Goal: Navigation & Orientation: Find specific page/section

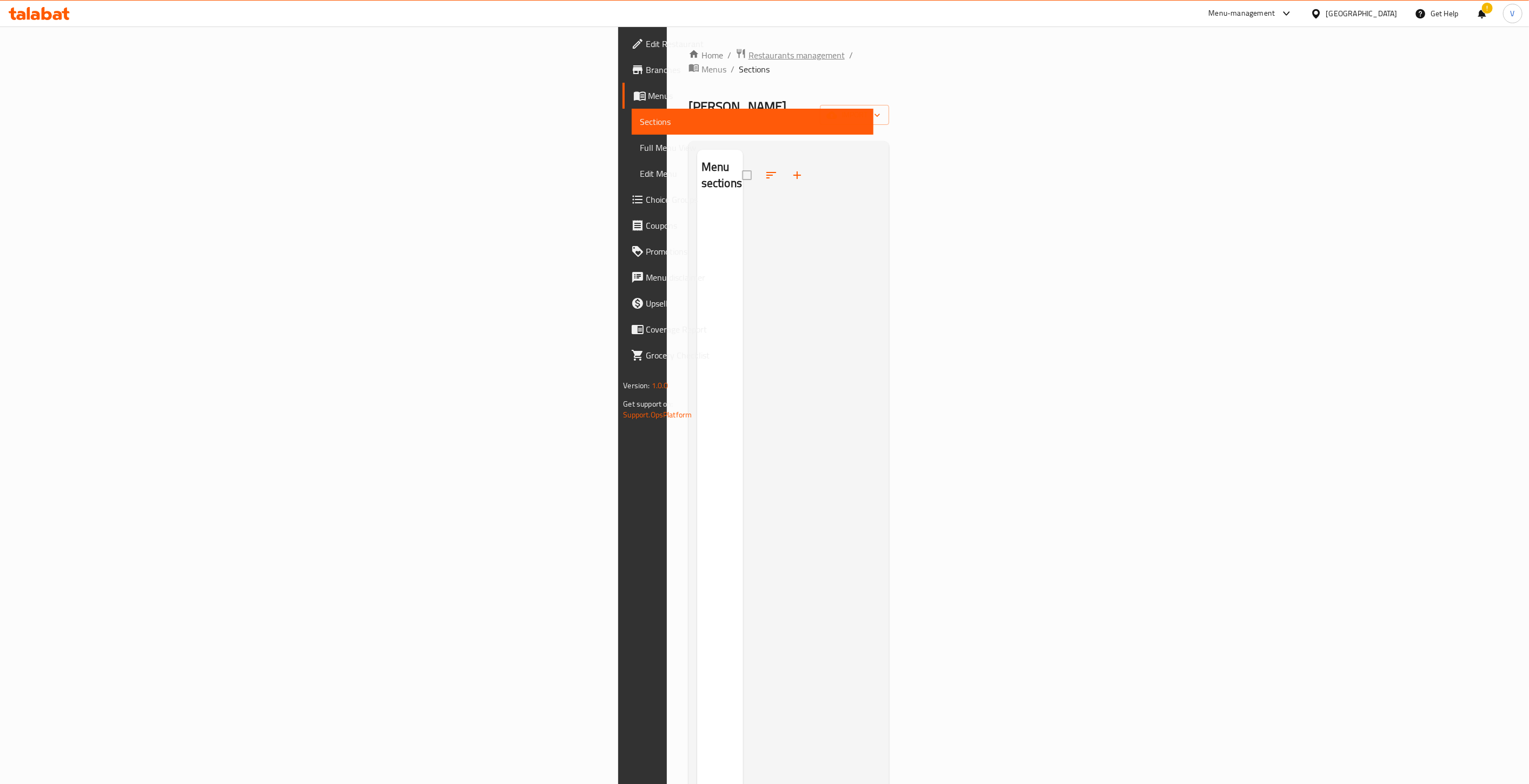
click at [748, 50] on span "Restaurants management" at bounding box center [796, 55] width 96 height 13
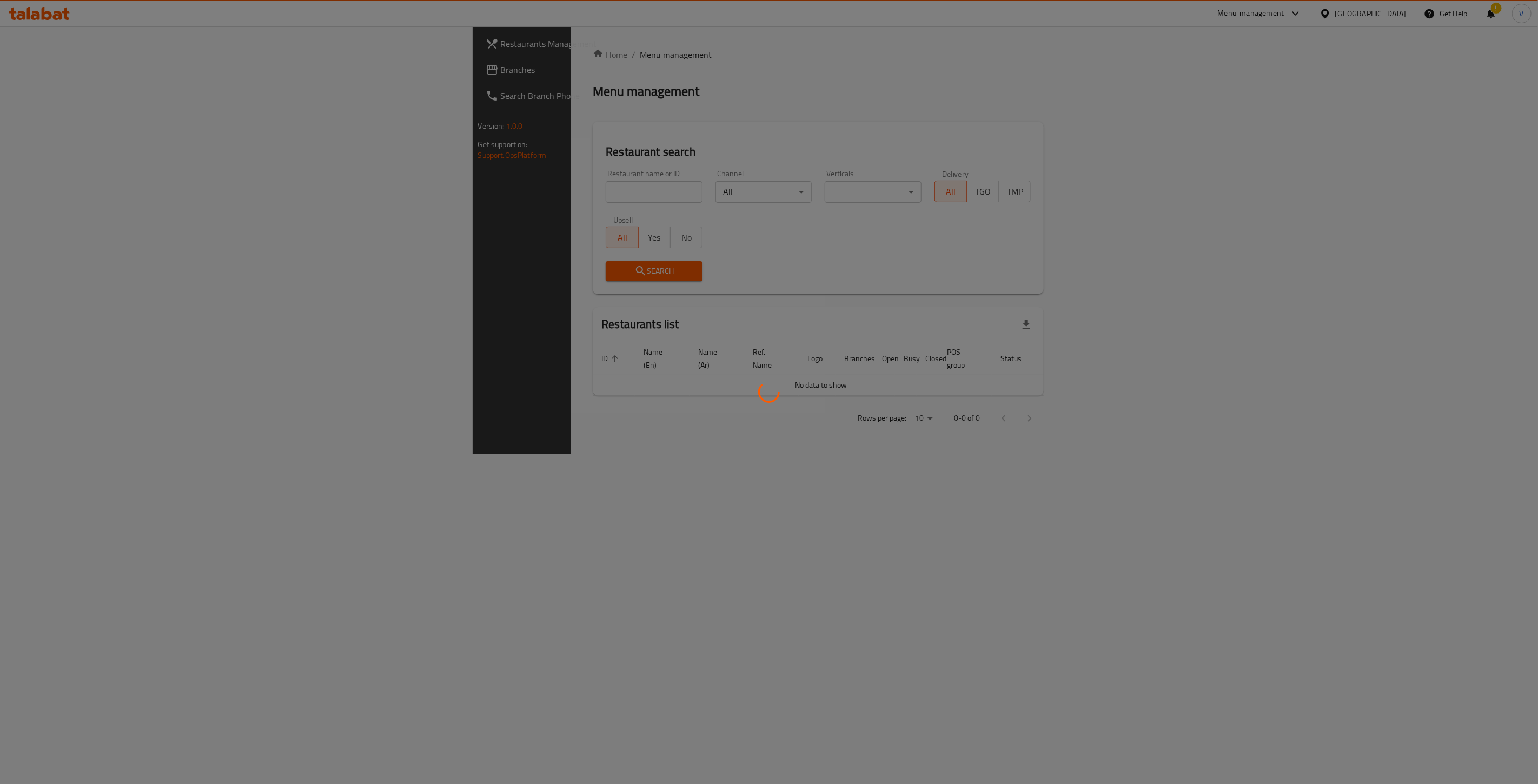
click at [28, 75] on div at bounding box center [769, 392] width 1538 height 784
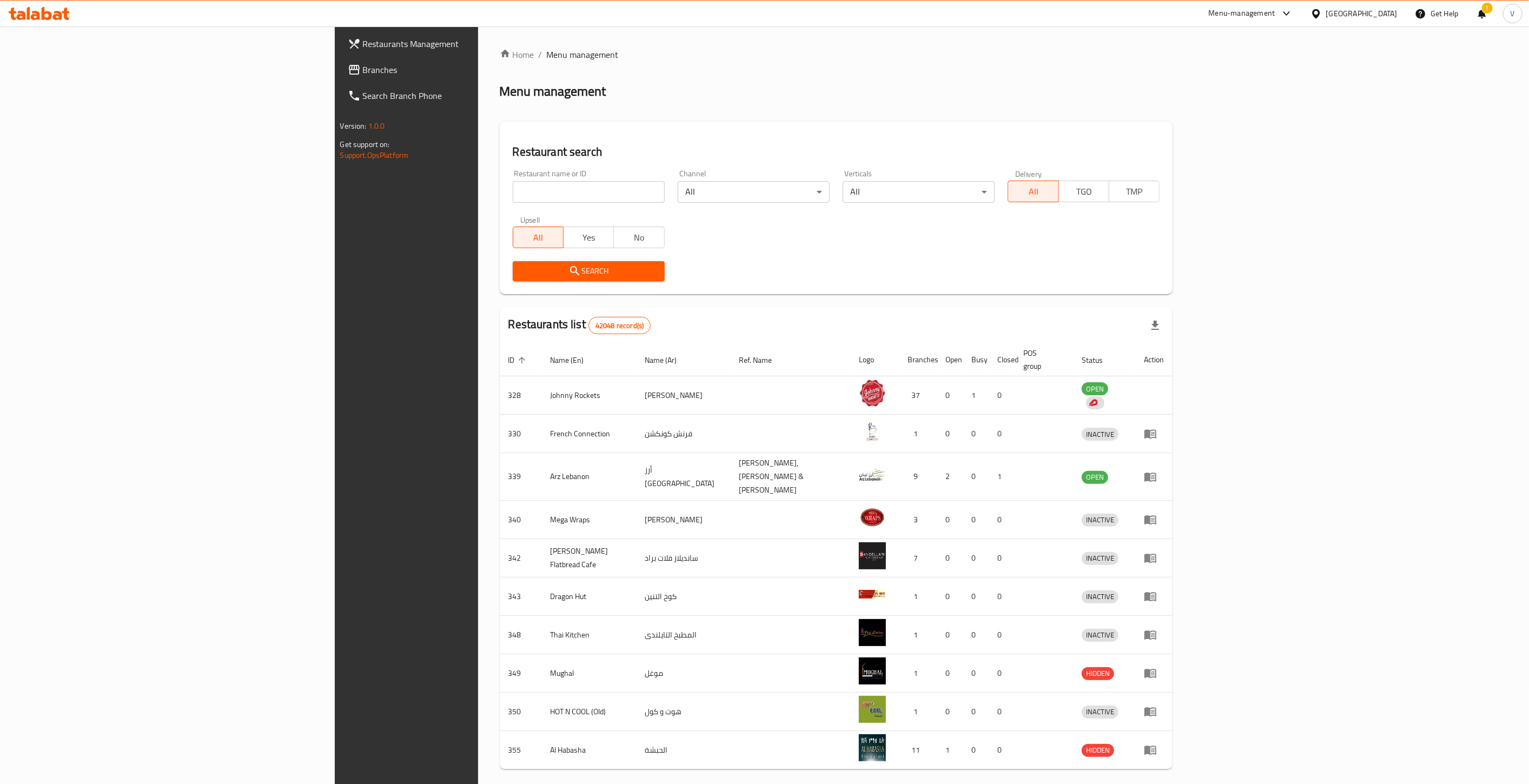
click at [38, 70] on div at bounding box center [764, 392] width 1529 height 784
click at [363, 70] on span "Branches" at bounding box center [472, 70] width 218 height 13
